Goal: Find specific page/section: Find specific page/section

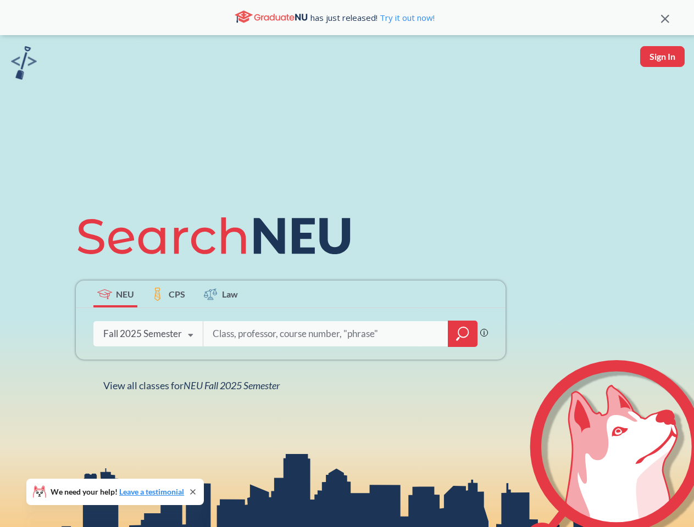
click at [347, 264] on icon at bounding box center [219, 236] width 286 height 62
click at [665, 18] on icon at bounding box center [665, 19] width 8 height 8
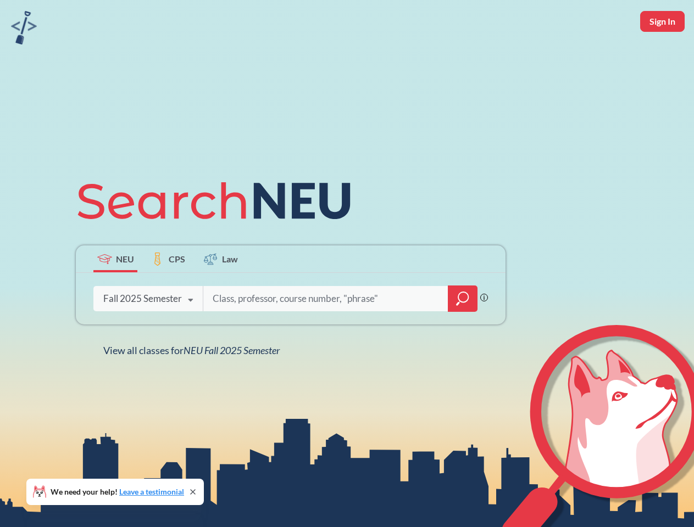
click at [662, 57] on div "NEU CPS Law Phrase search guarantees the exact search appears in the results. E…" at bounding box center [347, 263] width 694 height 527
click at [115, 294] on div "Fall 2025 Semester" at bounding box center [142, 299] width 79 height 12
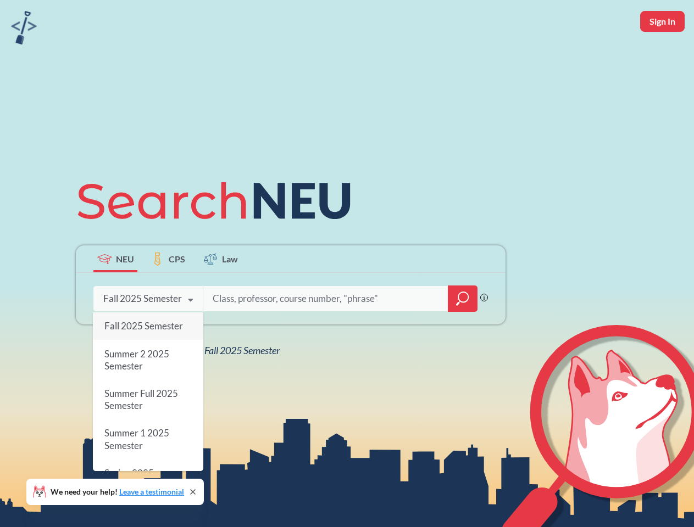
click at [168, 294] on div "Fall 2025 Semester" at bounding box center [142, 299] width 79 height 12
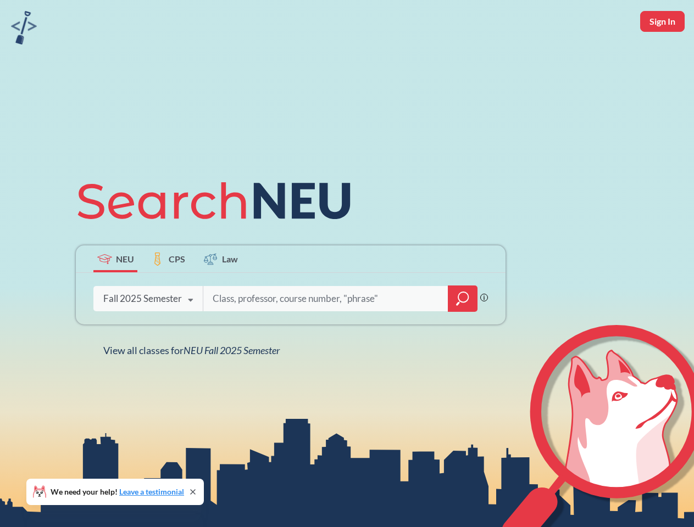
click at [221, 294] on input "search" at bounding box center [326, 298] width 229 height 23
click at [463, 334] on div "NEU CPS Law Phrase search guarantees the exact search appears in the results. E…" at bounding box center [290, 263] width 443 height 187
click at [148, 334] on div "NEU CPS Law Phrase search guarantees the exact search appears in the results. E…" at bounding box center [290, 263] width 443 height 187
click at [191, 336] on div "NEU CPS Law Phrase search guarantees the exact search appears in the results. E…" at bounding box center [290, 263] width 443 height 187
click at [194, 386] on div "NEU CPS Law Phrase search guarantees the exact search appears in the results. E…" at bounding box center [347, 263] width 694 height 527
